Goal: Find specific page/section: Find specific page/section

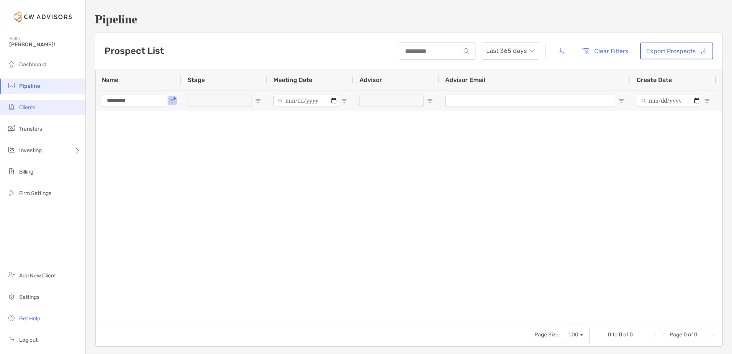
click at [33, 108] on span "Clients" at bounding box center [27, 107] width 16 height 7
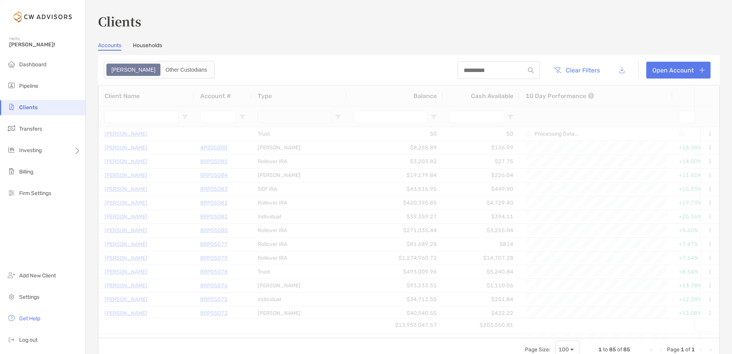
type input "********"
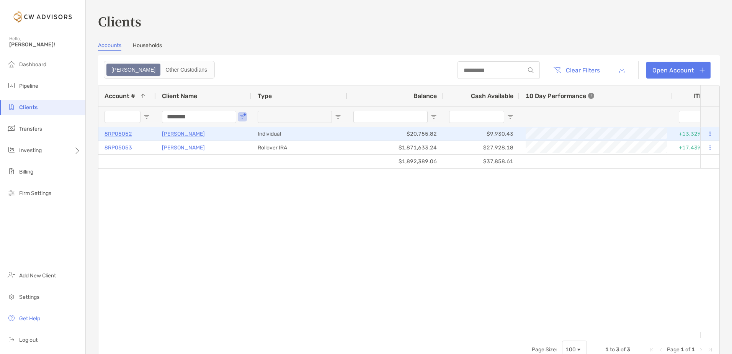
click at [185, 132] on p "[PERSON_NAME]" at bounding box center [183, 134] width 43 height 10
